Goal: Information Seeking & Learning: Understand process/instructions

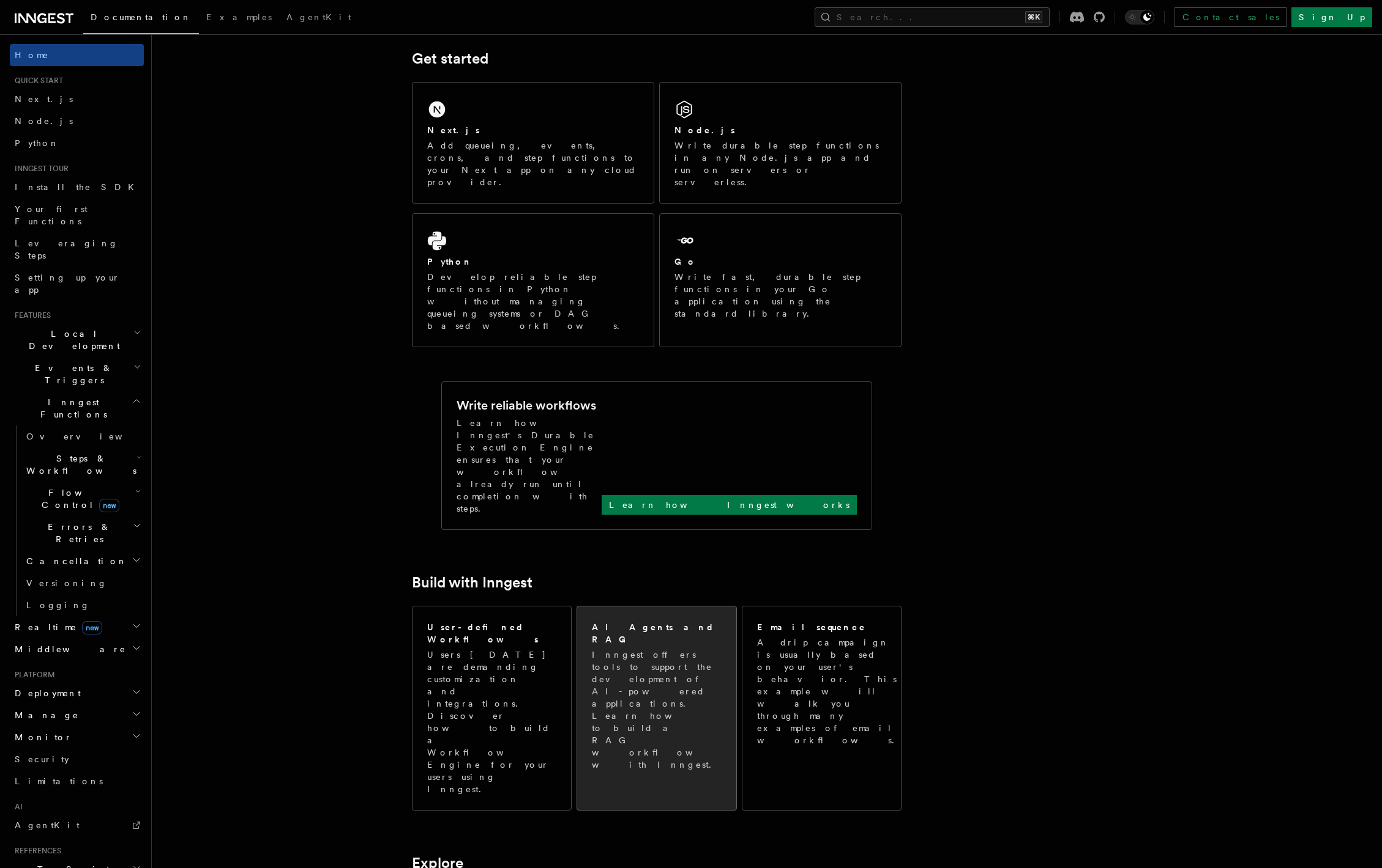
scroll to position [173, 0]
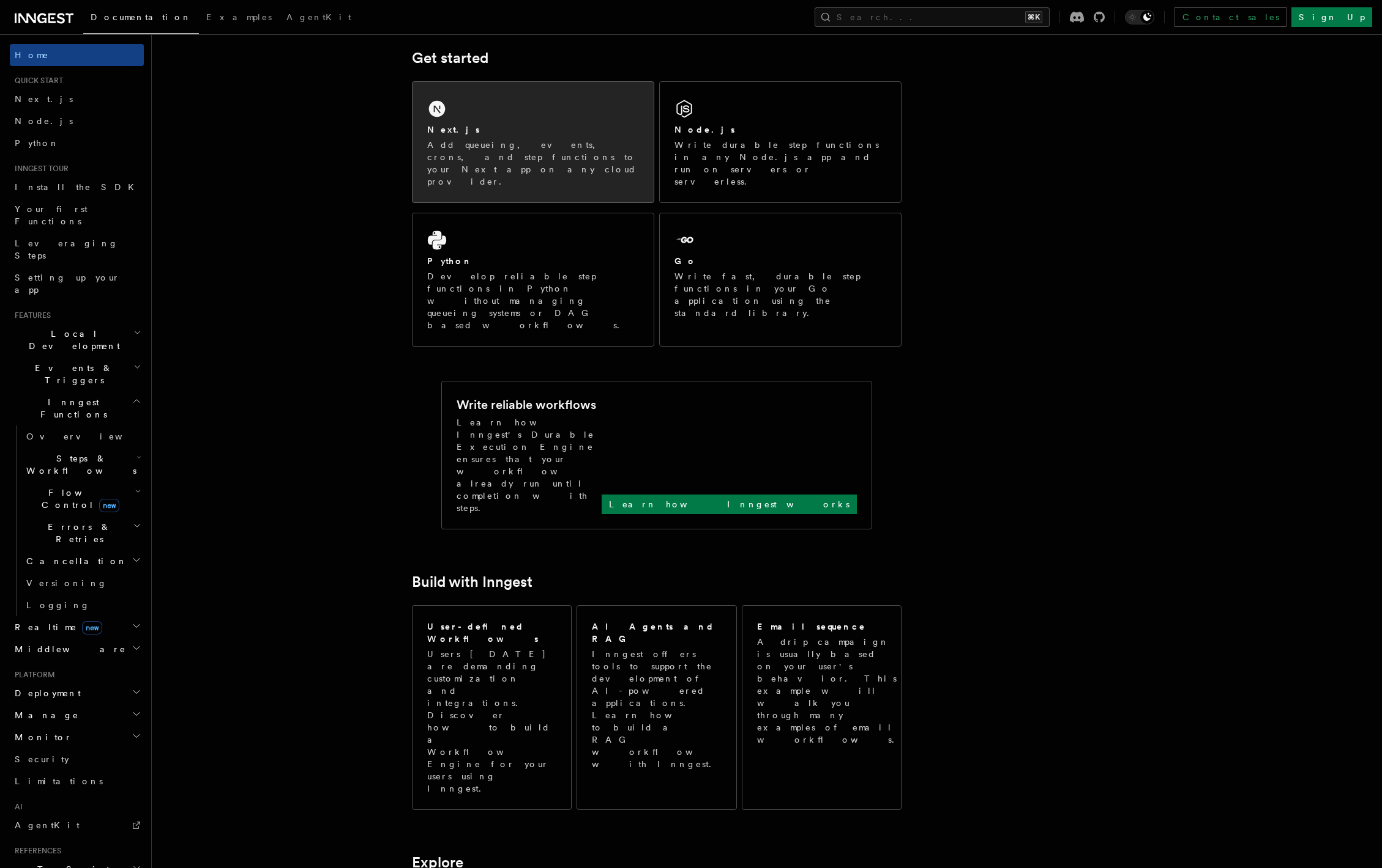
click at [531, 108] on div "Next.js Add queueing, events, crons, and step functions to your Next app on any…" at bounding box center [532, 142] width 241 height 121
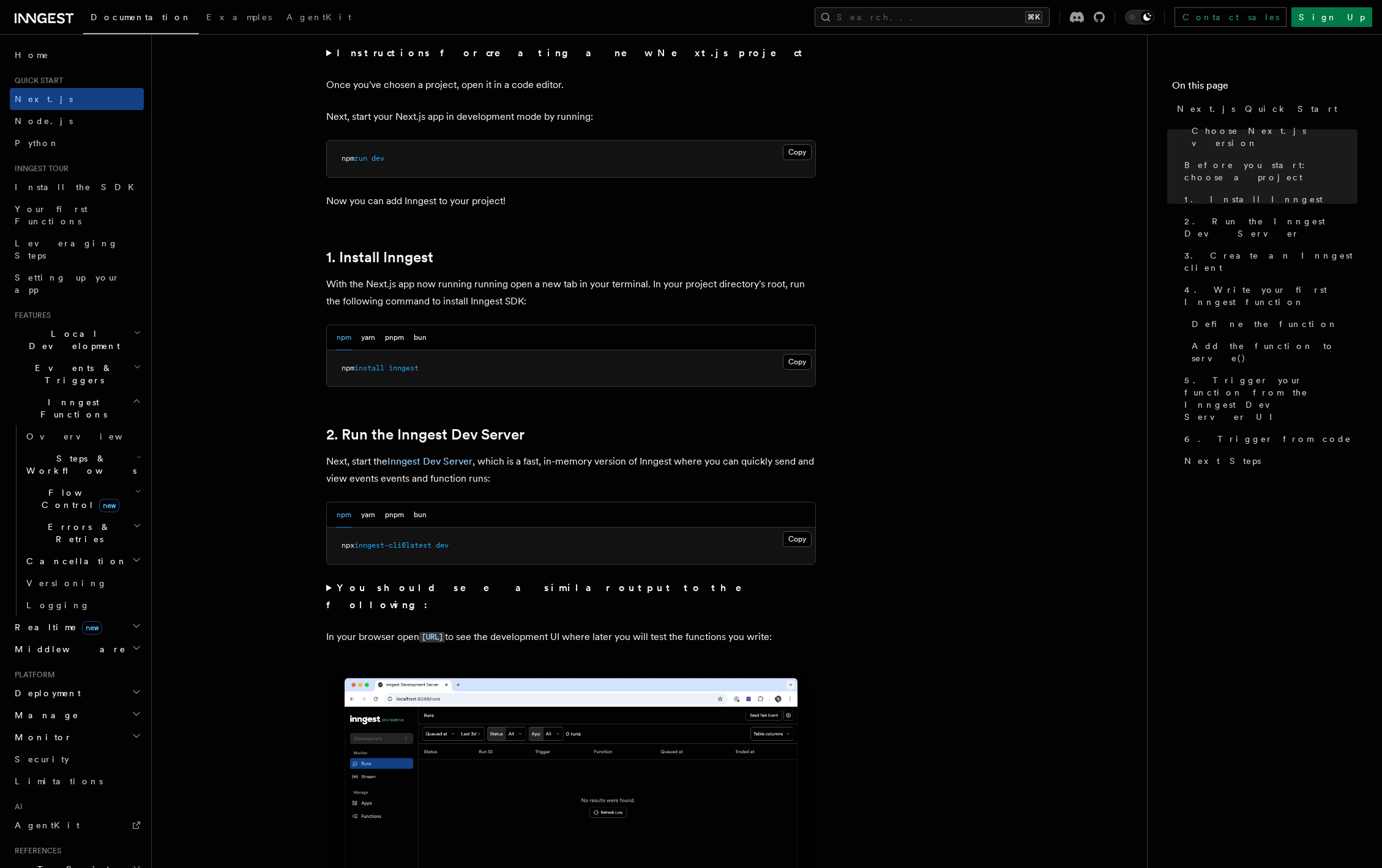
click at [585, 141] on pre "npm run dev" at bounding box center [570, 159] width 488 height 37
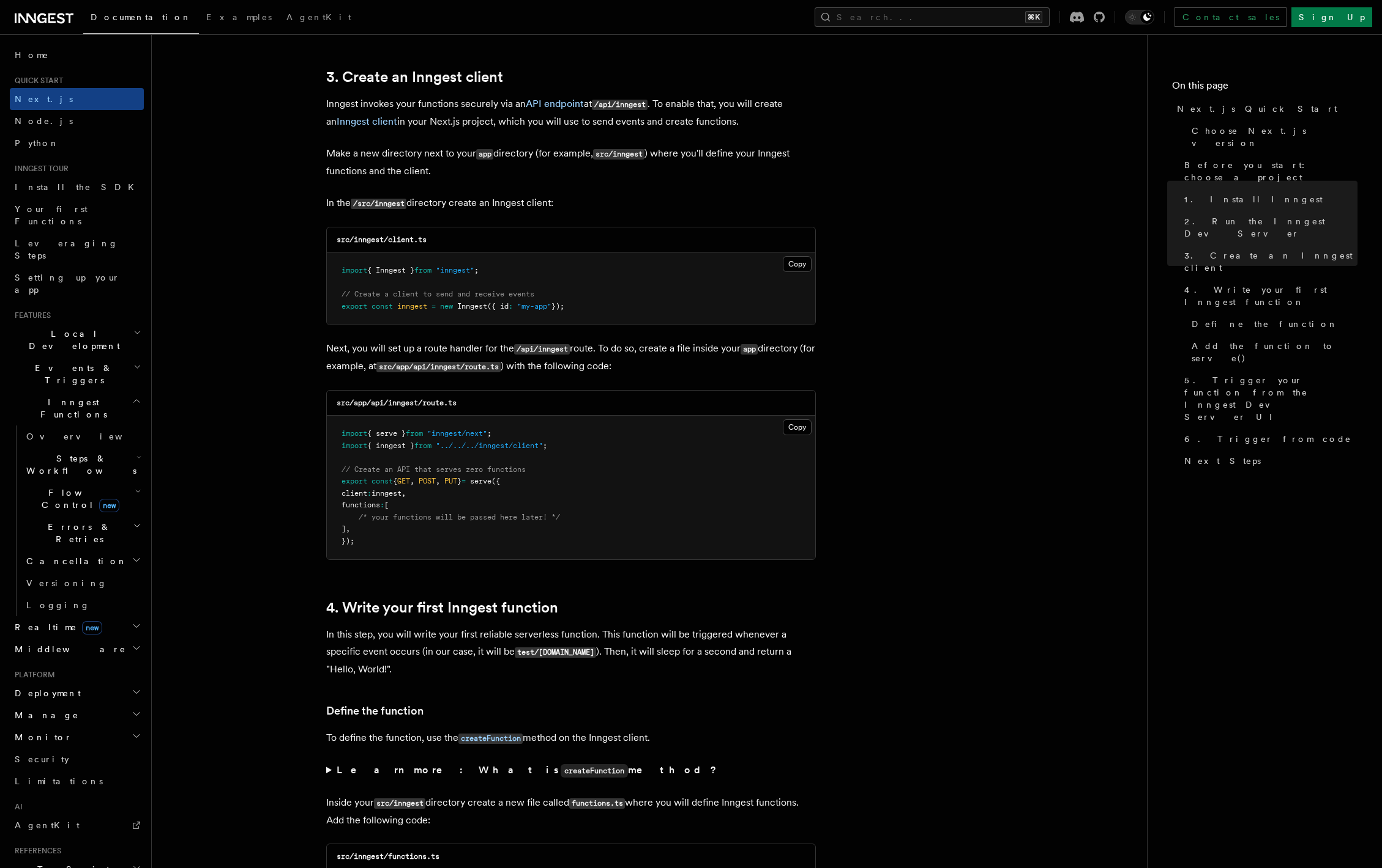
scroll to position [1427, 0]
click at [622, 72] on h2 "3. Create an Inngest client" at bounding box center [571, 75] width 490 height 17
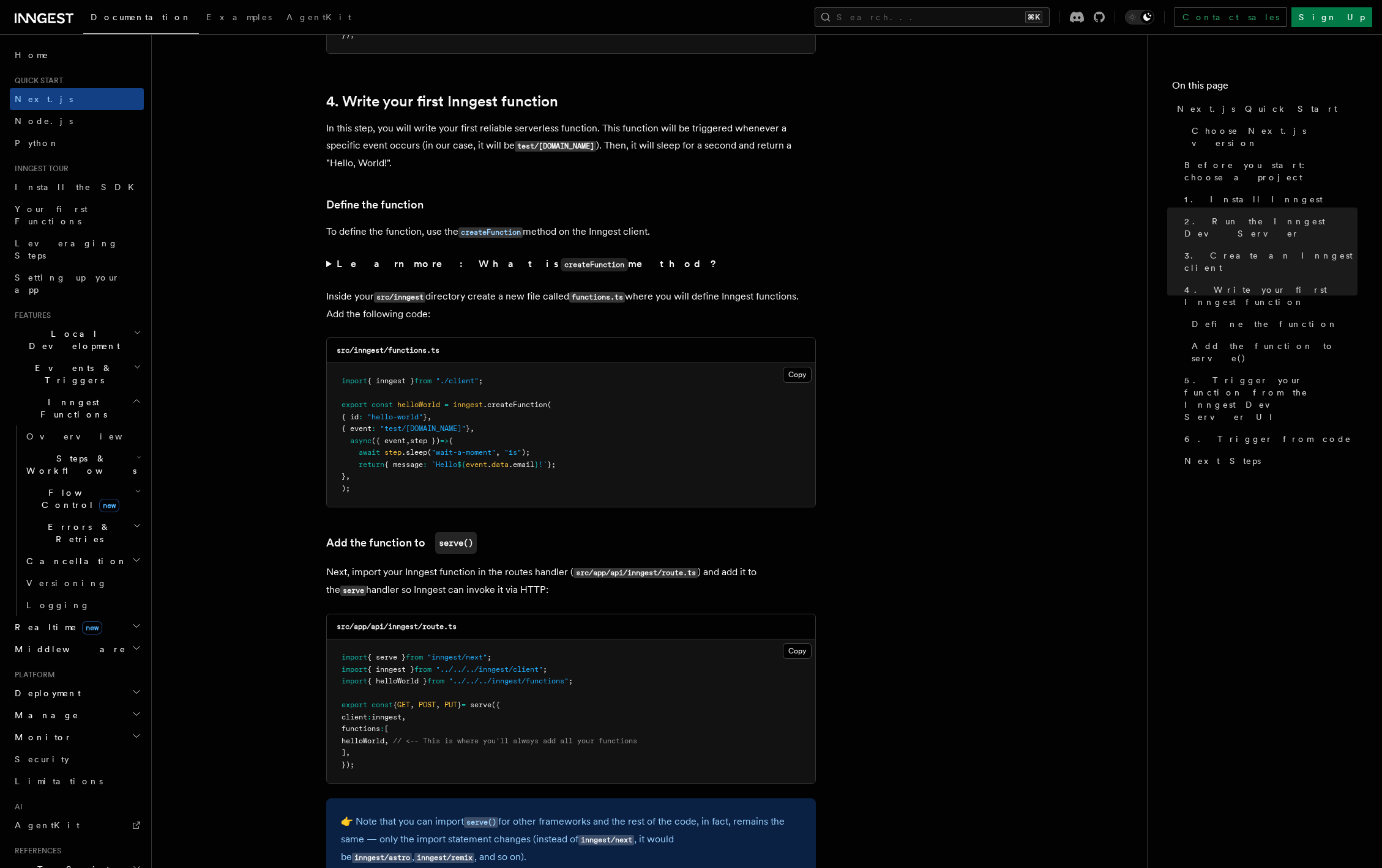
scroll to position [1934, 0]
click at [599, 169] on p "In this step, you will write your first reliable serverless function. This func…" at bounding box center [571, 142] width 490 height 52
click at [628, 162] on p "In this step, you will write your first reliable serverless function. This func…" at bounding box center [571, 142] width 490 height 52
